Goal: Task Accomplishment & Management: Manage account settings

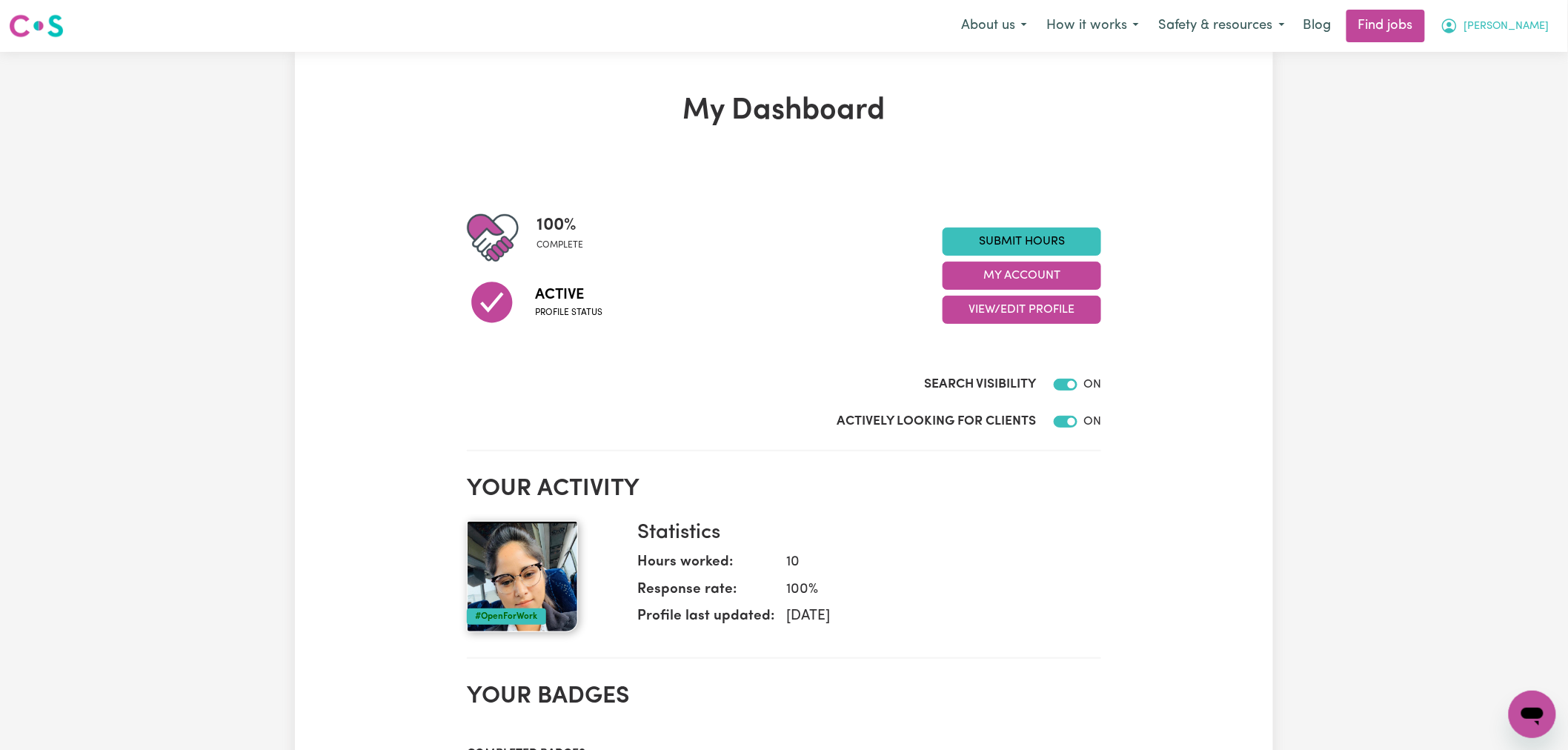
drag, startPoint x: 1542, startPoint y: 16, endPoint x: 1539, endPoint y: 36, distance: 20.2
click at [1542, 16] on button "[PERSON_NAME]" at bounding box center [1495, 25] width 128 height 31
click at [1531, 83] on link "My Dashboard" at bounding box center [1500, 85] width 117 height 28
click at [1531, 56] on link "My Account" at bounding box center [1500, 57] width 117 height 28
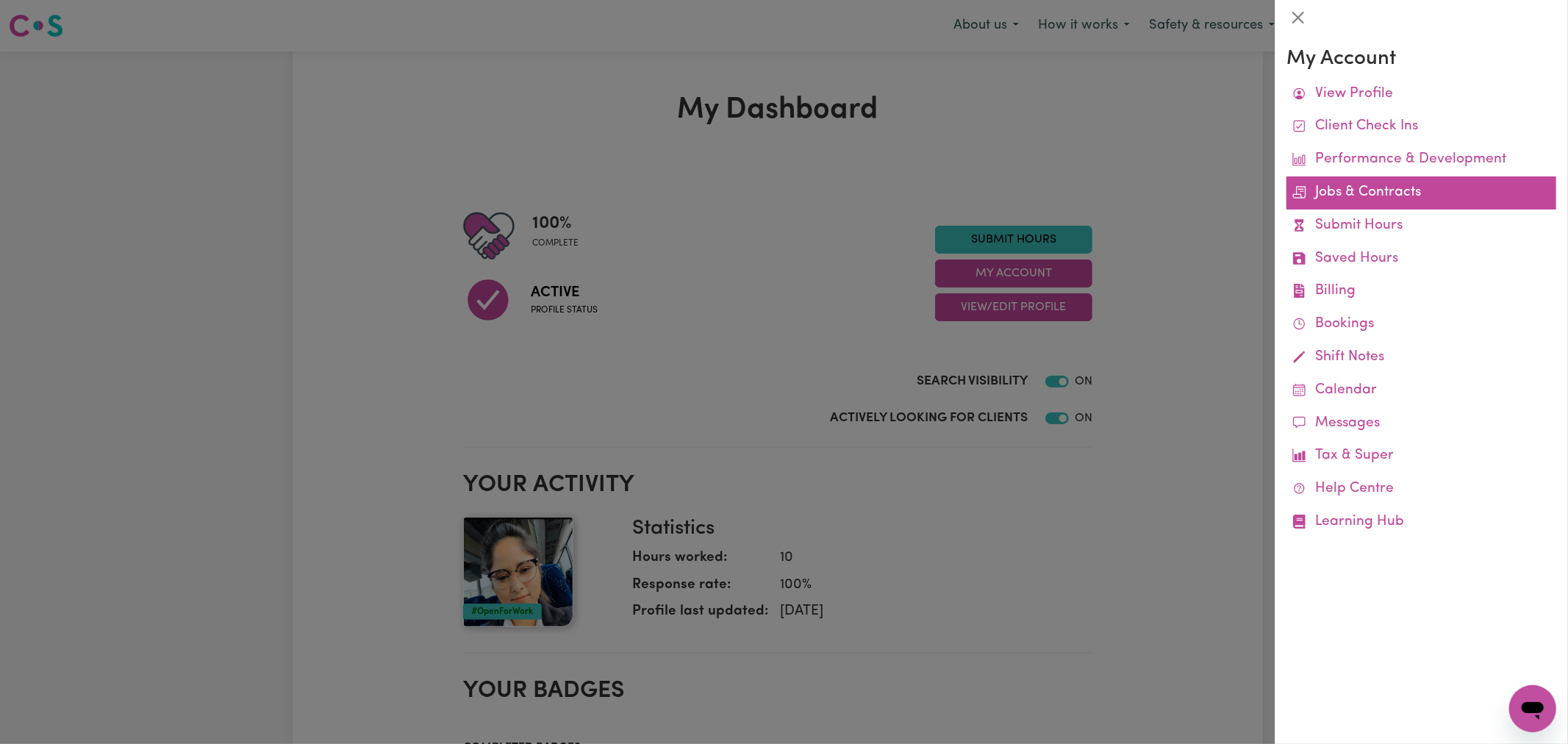
click at [1388, 188] on link "Jobs & Contracts" at bounding box center [1421, 193] width 269 height 33
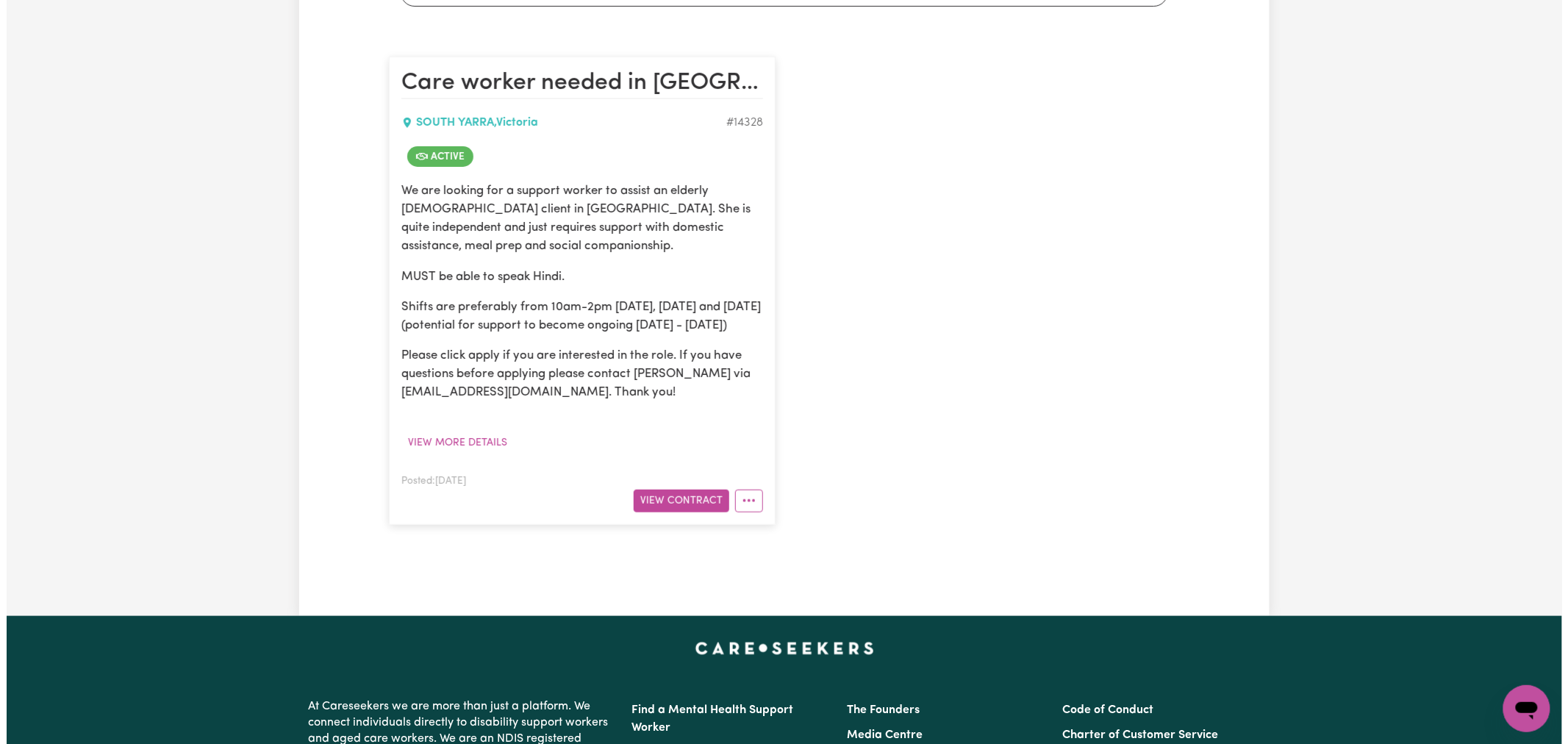
scroll to position [326, 0]
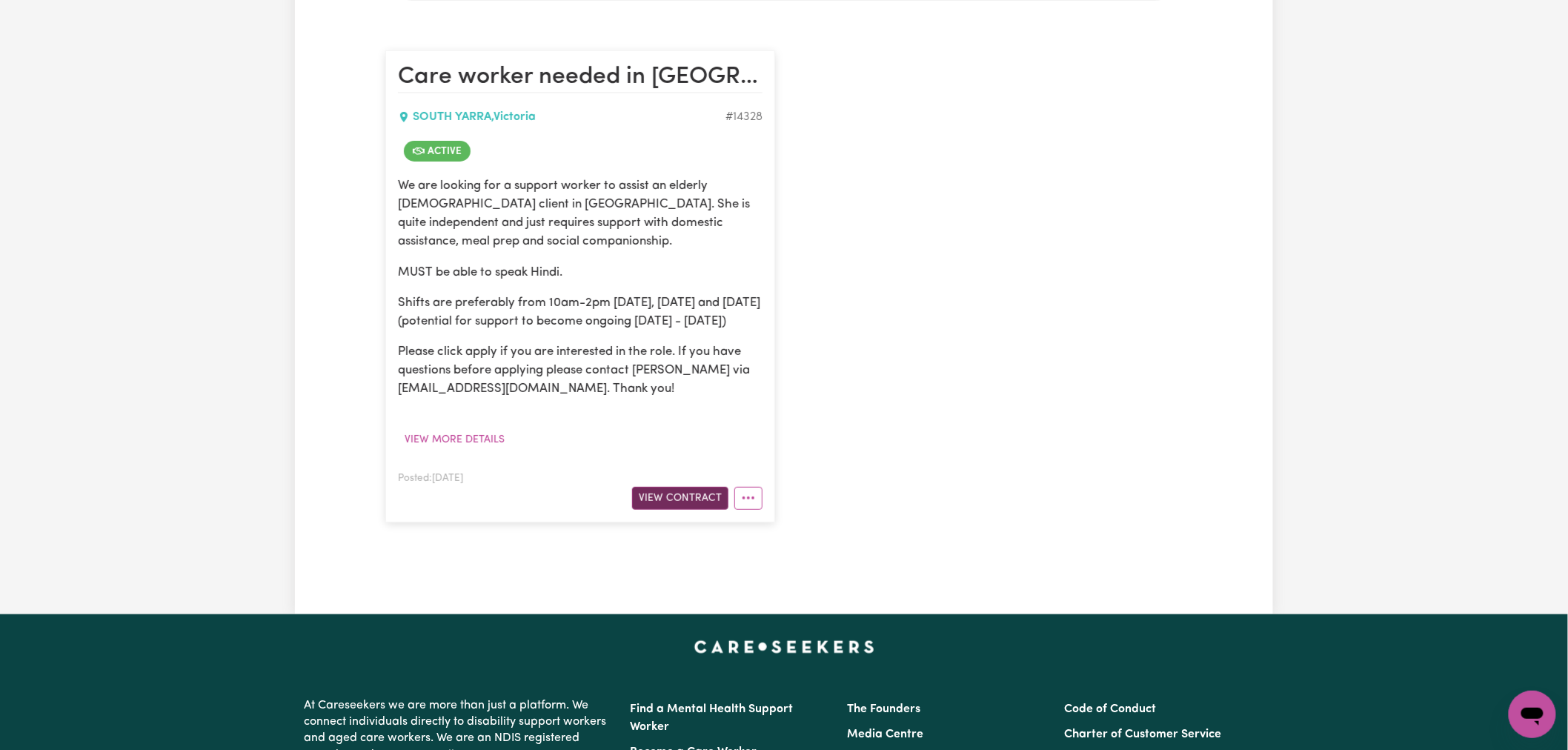
click at [693, 510] on button "View Contract" at bounding box center [680, 498] width 96 height 23
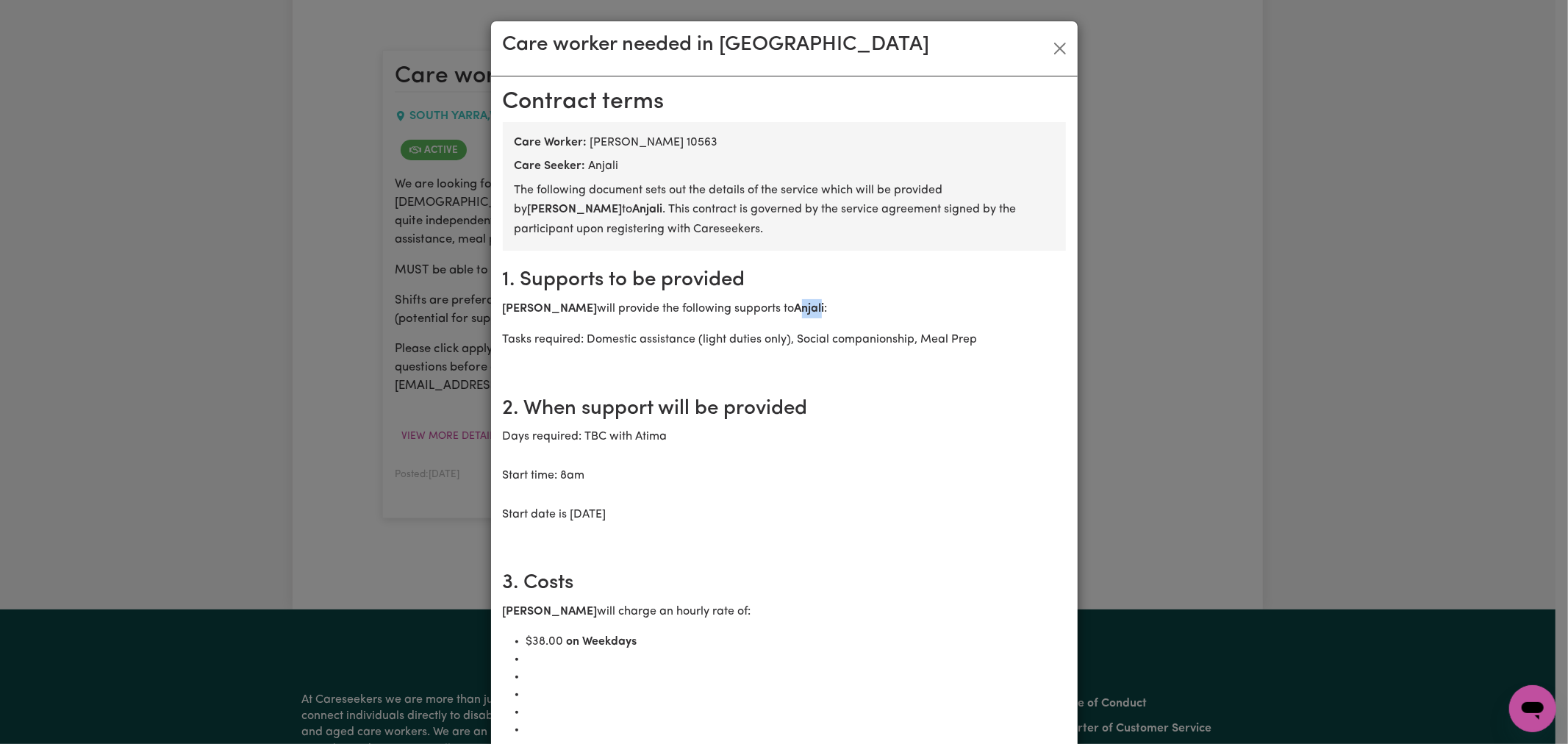
drag, startPoint x: 806, startPoint y: 311, endPoint x: 785, endPoint y: 311, distance: 21.0
click at [795, 311] on b "Anjali" at bounding box center [810, 308] width 30 height 12
drag, startPoint x: 776, startPoint y: 311, endPoint x: 808, endPoint y: 309, distance: 32.1
click at [808, 309] on p "[PERSON_NAME] will provide the following supports to [PERSON_NAME] :" at bounding box center [784, 309] width 563 height 19
copy b "Anjali"
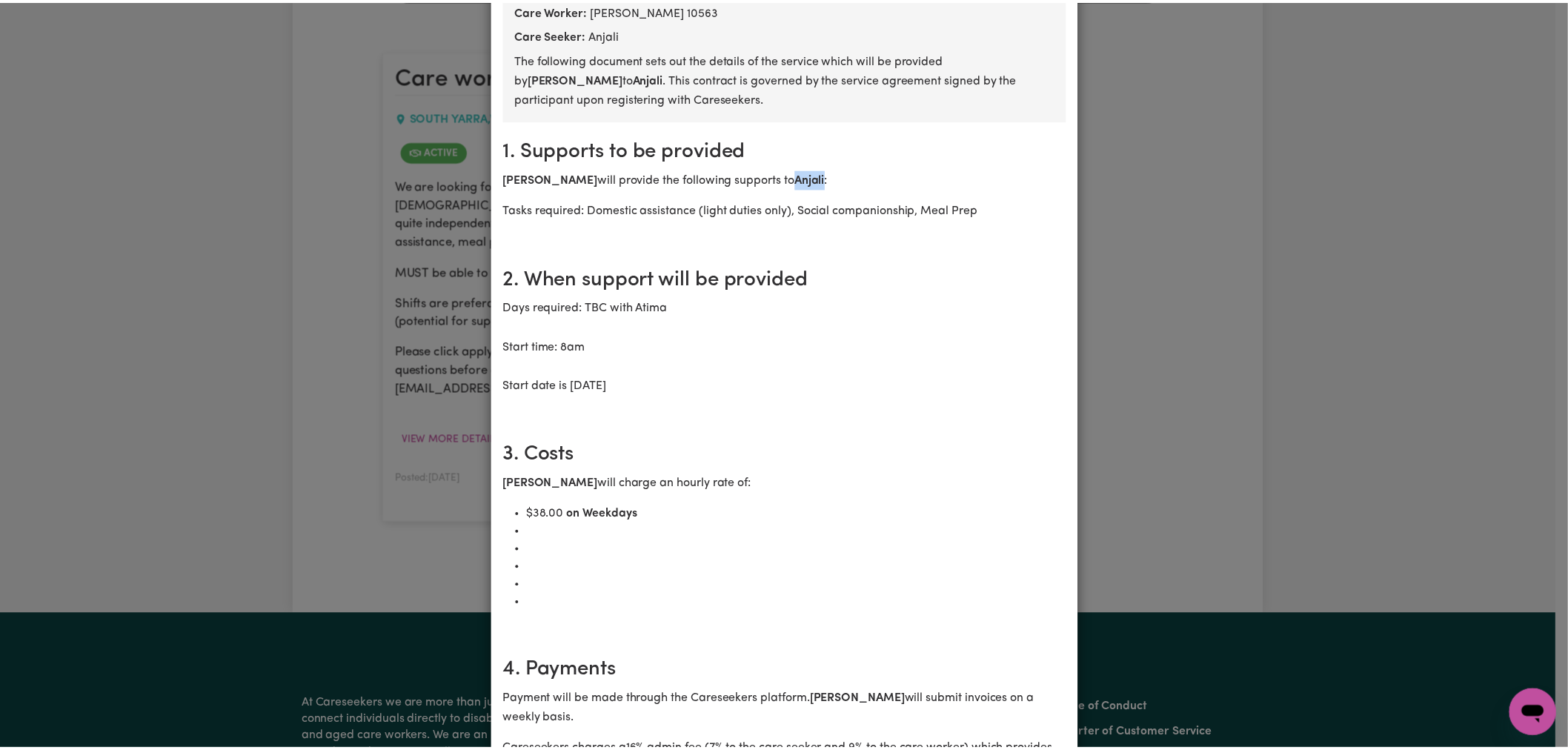
scroll to position [0, 0]
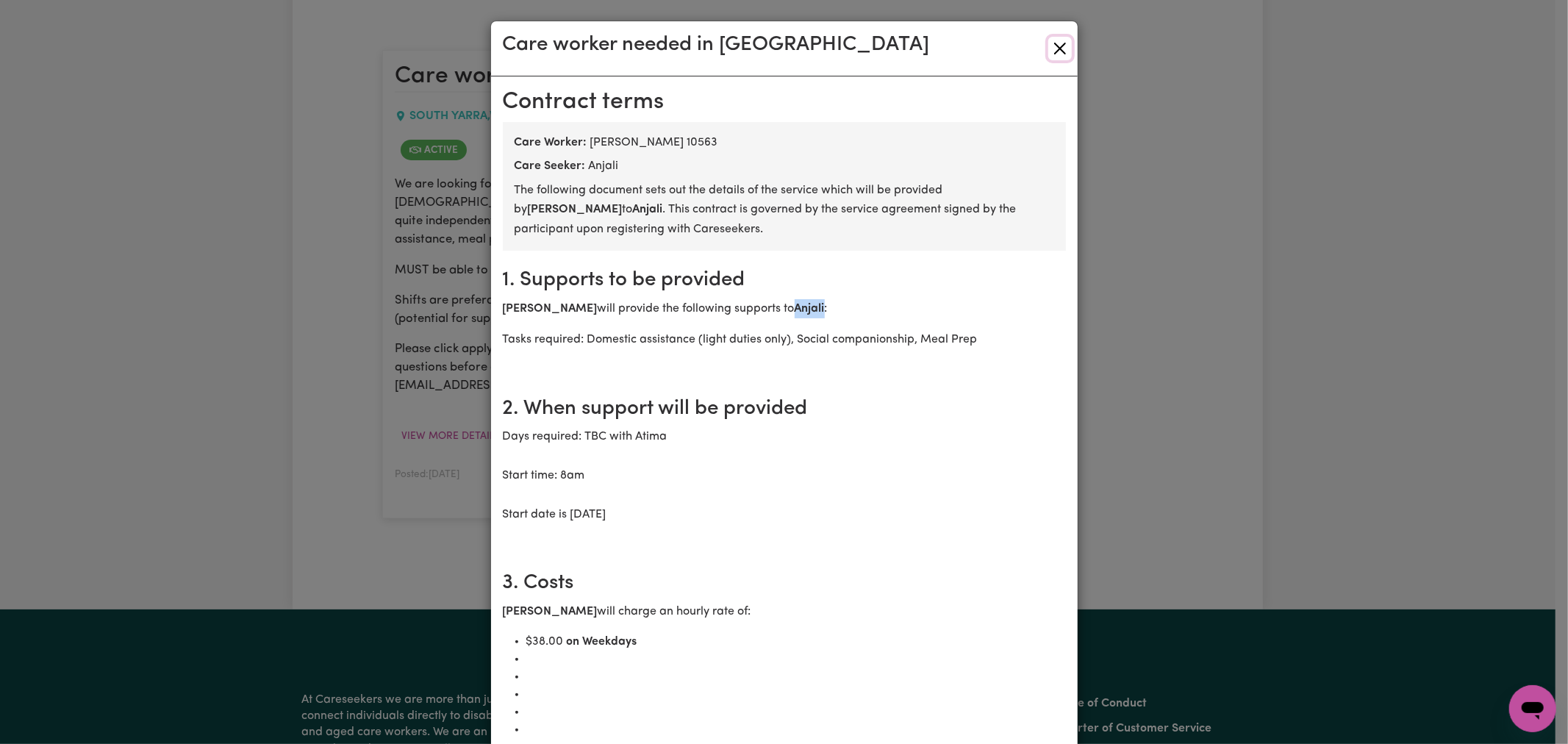
click at [1057, 46] on button "Close" at bounding box center [1060, 49] width 24 height 24
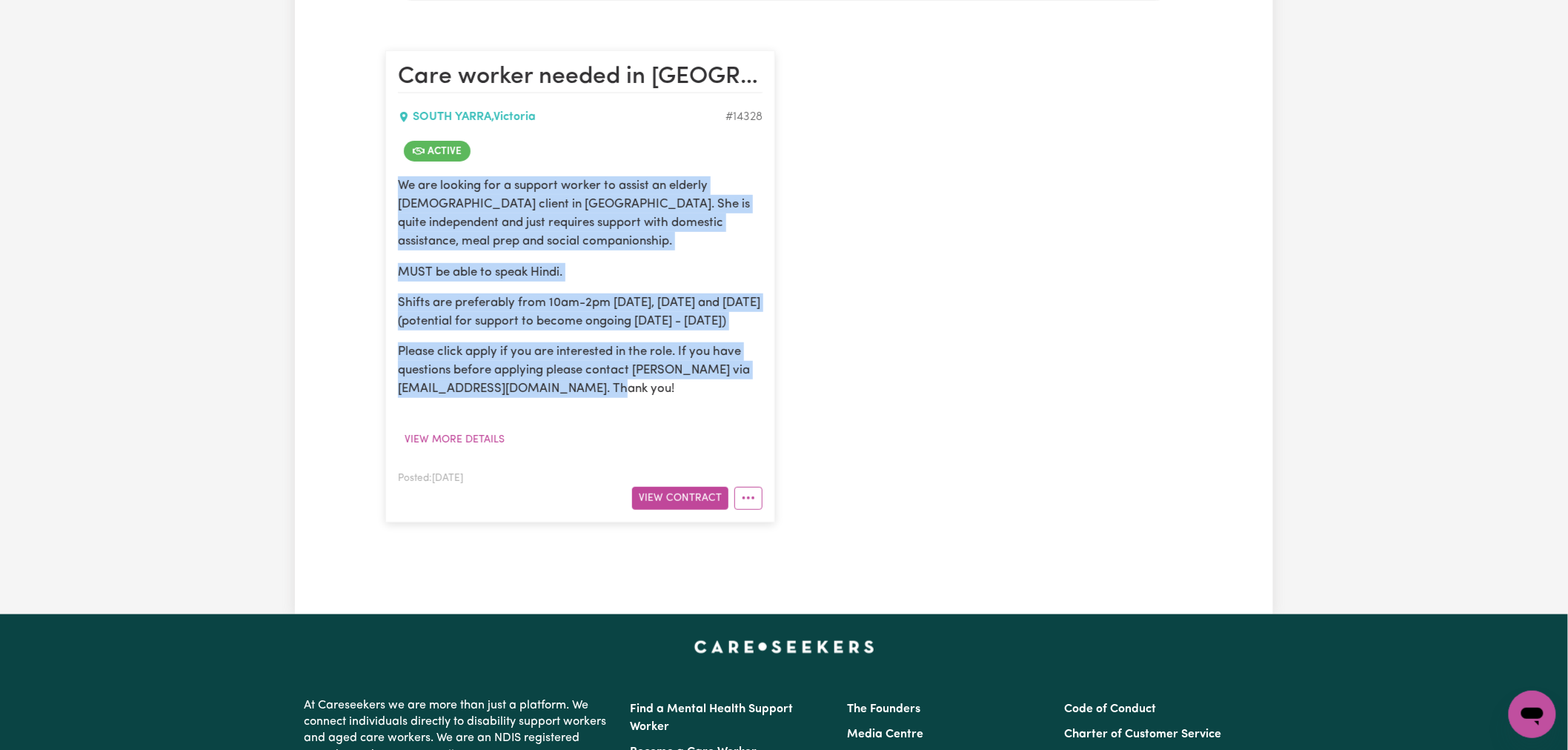
drag, startPoint x: 681, startPoint y: 409, endPoint x: 380, endPoint y: 175, distance: 381.3
click at [380, 175] on div "Care worker needed in [GEOGRAPHIC_DATA] , [GEOGRAPHIC_DATA] # 14328 Active We a…" at bounding box center [580, 286] width 407 height 501
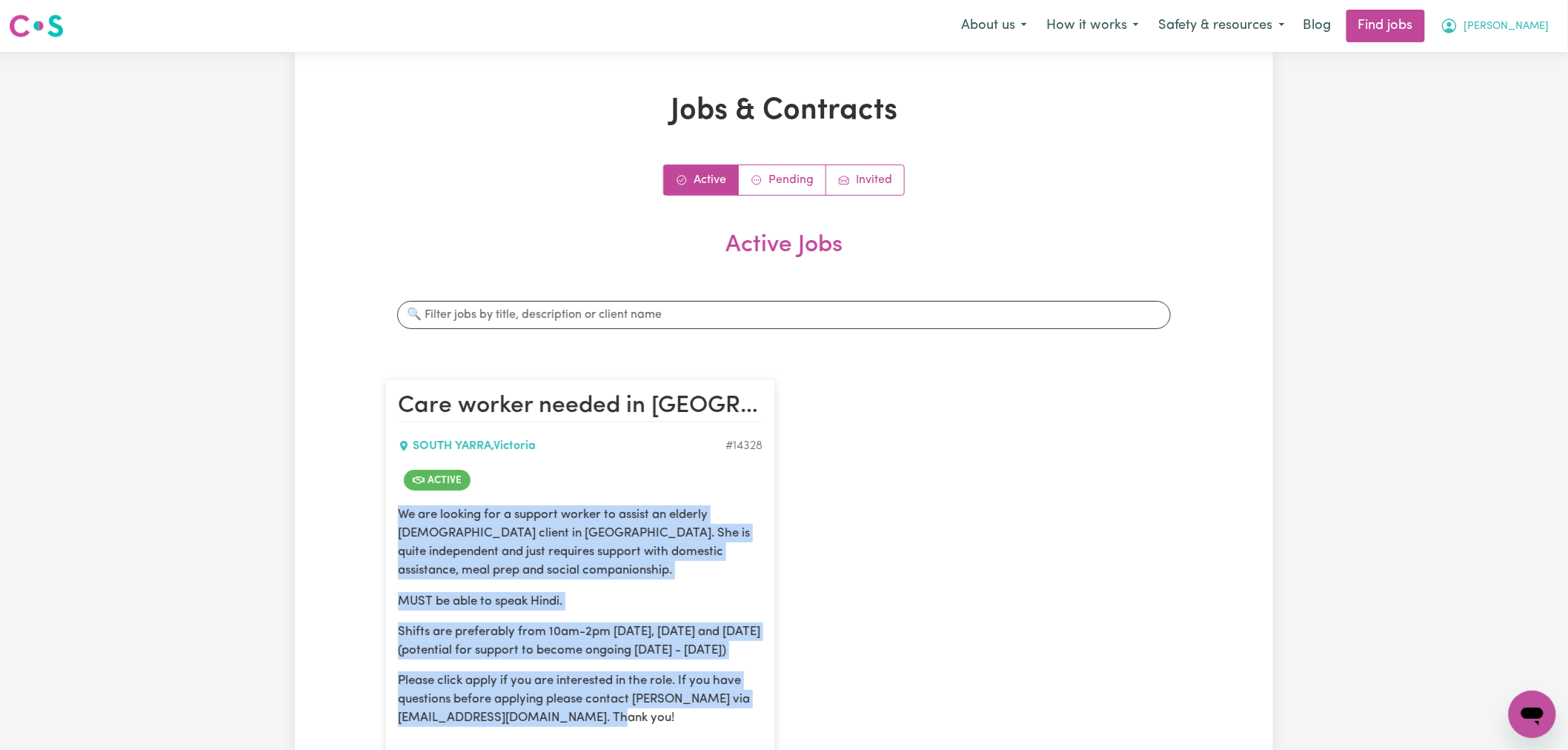
click at [1527, 34] on span "[PERSON_NAME]" at bounding box center [1507, 26] width 85 height 17
drag, startPoint x: 1520, startPoint y: 40, endPoint x: 1489, endPoint y: 95, distance: 63.1
click at [1489, 95] on link "My Dashboard" at bounding box center [1500, 85] width 117 height 28
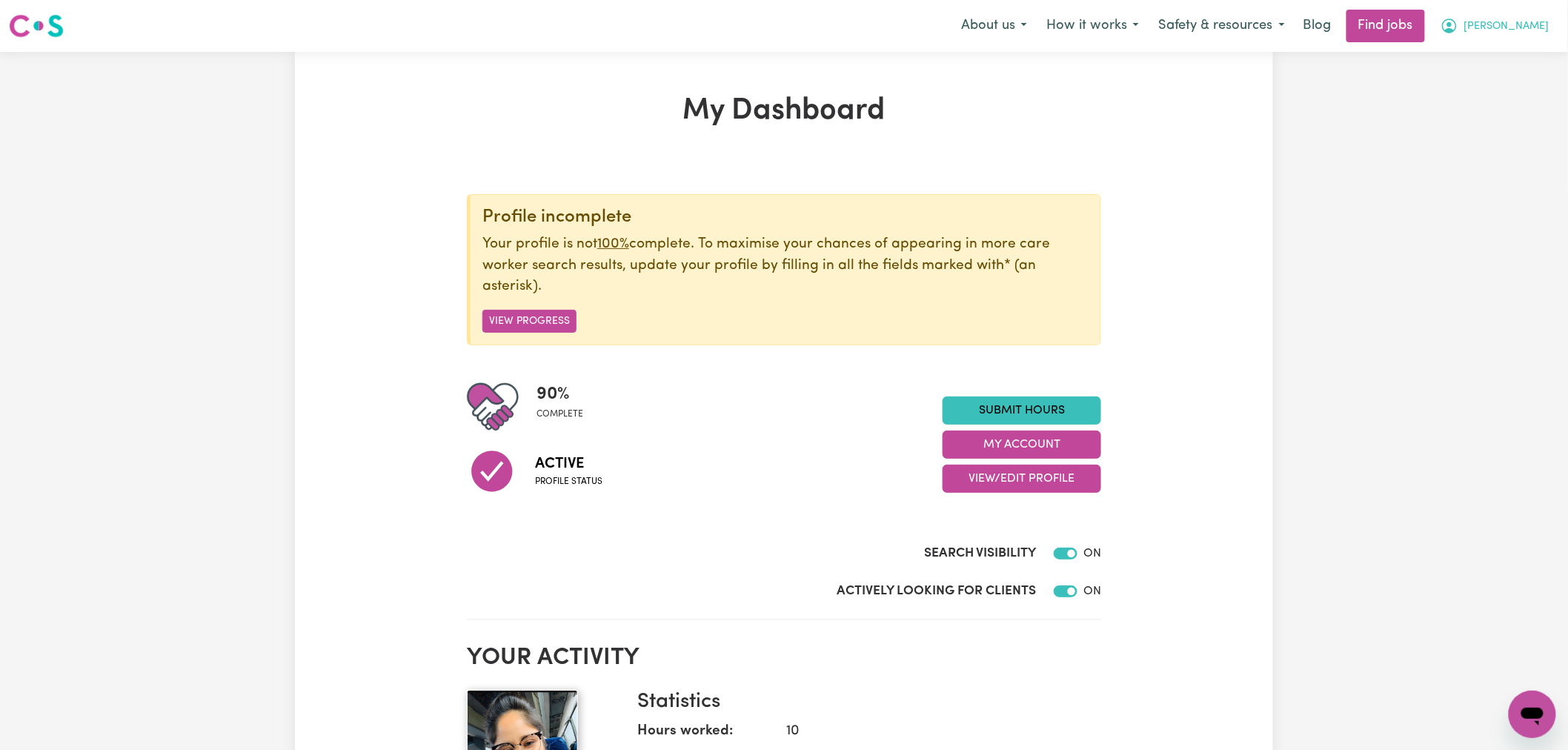
click at [1515, 29] on span "[PERSON_NAME]" at bounding box center [1507, 26] width 85 height 17
click at [1499, 118] on link "Logout" at bounding box center [1500, 113] width 117 height 28
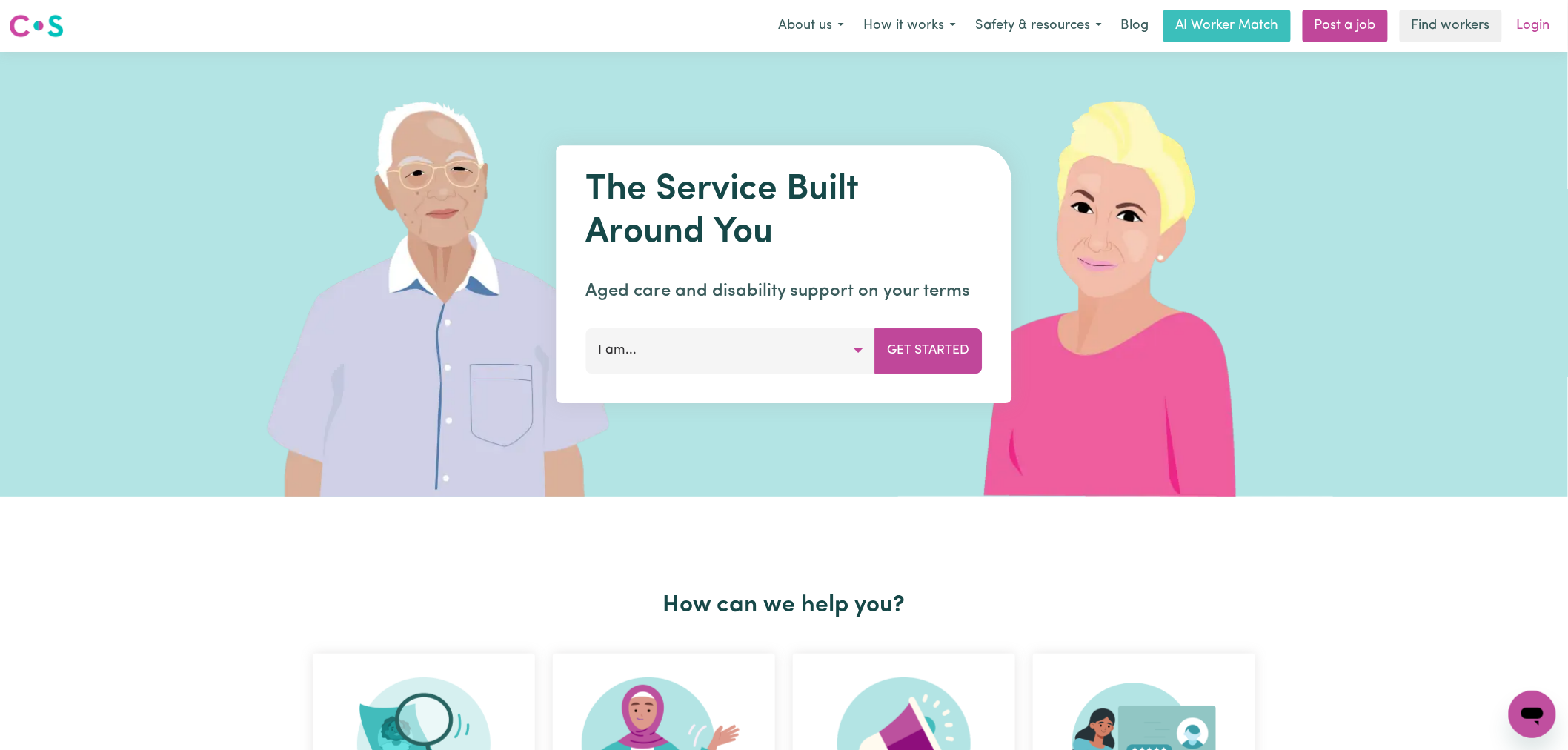
click at [1517, 26] on link "Login" at bounding box center [1534, 25] width 51 height 33
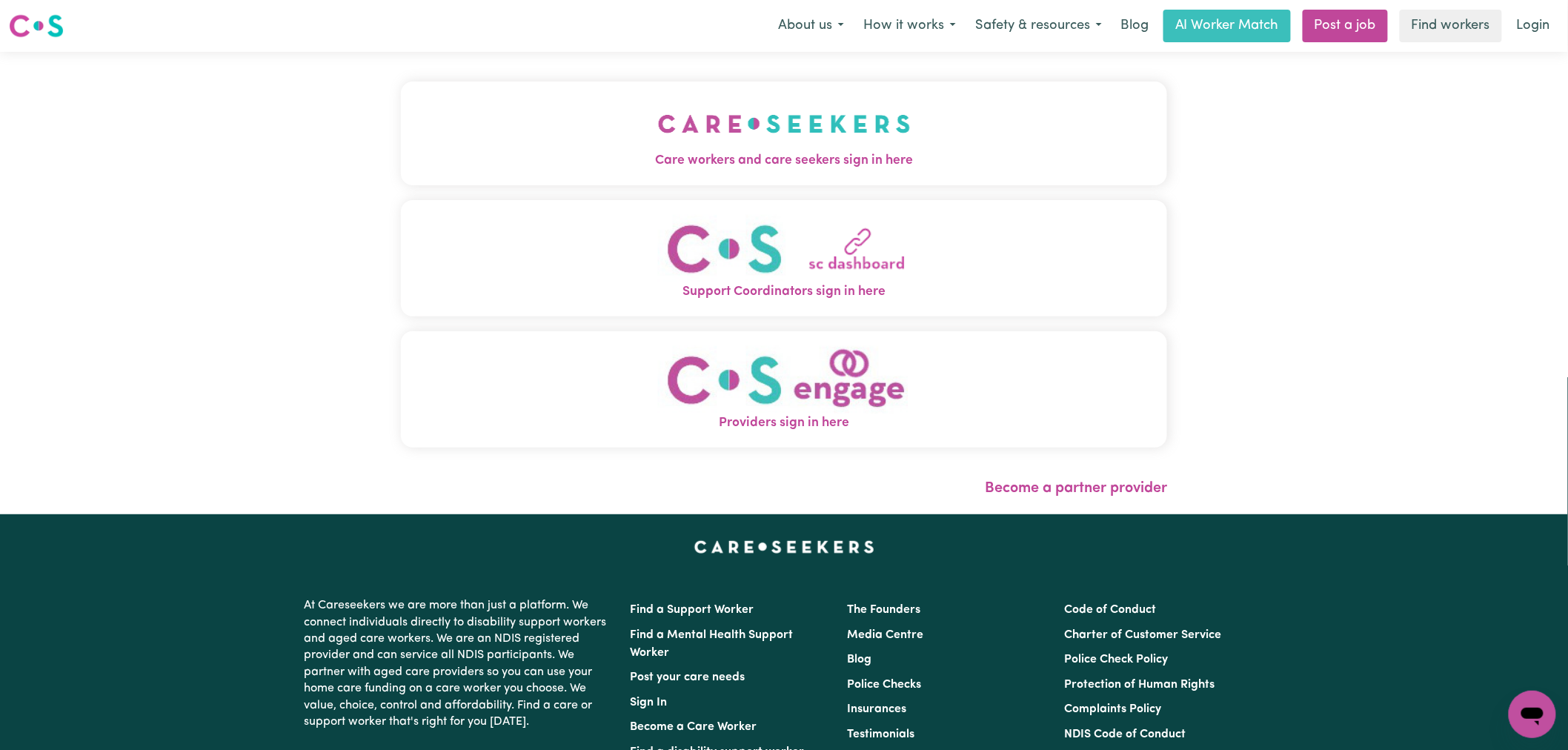
click at [680, 120] on button "Care workers and care seekers sign in here" at bounding box center [784, 133] width 767 height 104
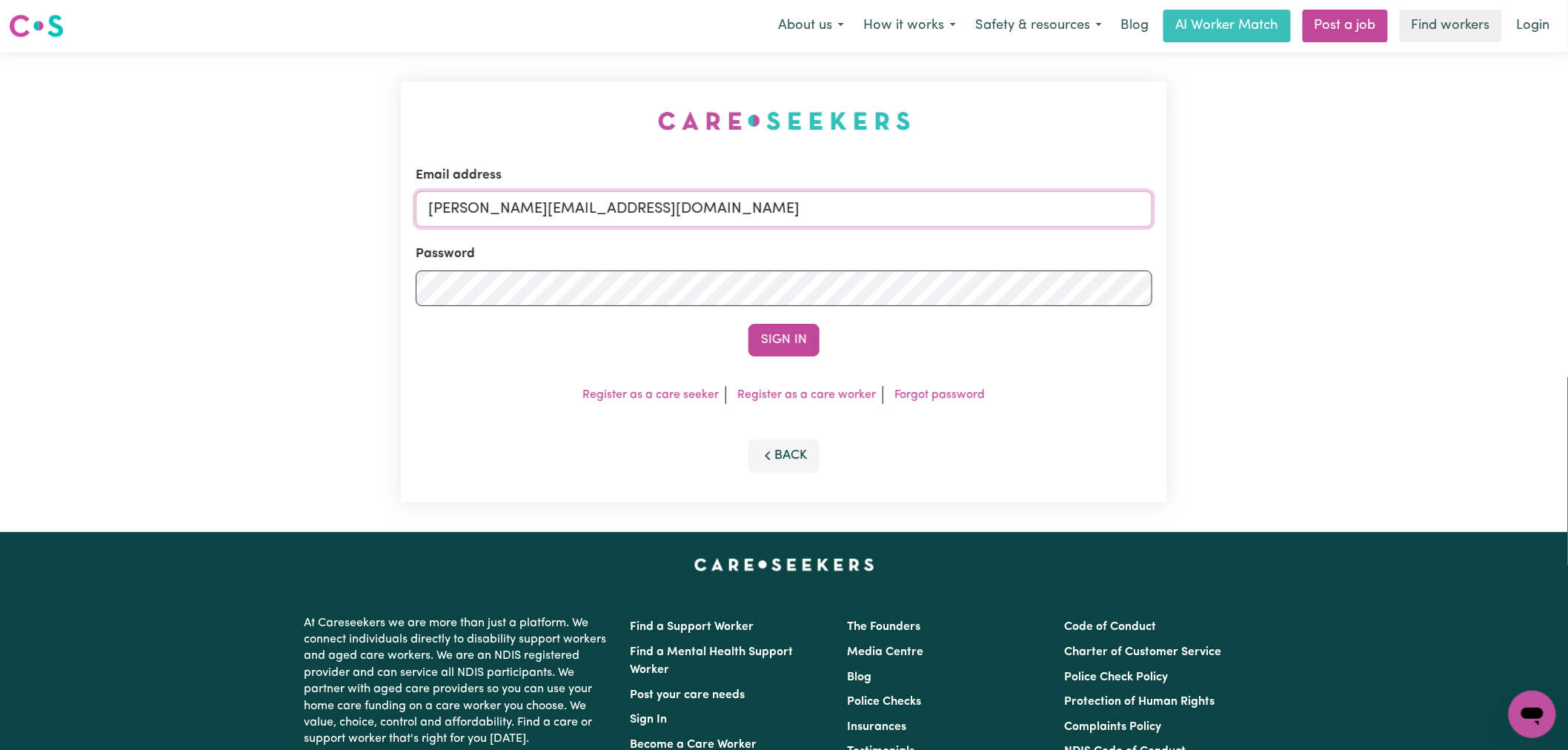
click at [786, 207] on input "[PERSON_NAME][EMAIL_ADDRESS][DOMAIN_NAME]" at bounding box center [783, 209] width 736 height 36
drag, startPoint x: 726, startPoint y: 206, endPoint x: 505, endPoint y: 190, distance: 221.6
click at [505, 190] on div "Email address superuser~[EMAIL_ADDRESS][DOMAIN_NAME]" at bounding box center [783, 196] width 736 height 61
type input "superuser~[EMAIL_ADDRESS][DOMAIN_NAME]"
click at [767, 346] on button "Sign In" at bounding box center [784, 340] width 71 height 33
